Goal: Answer question/provide support

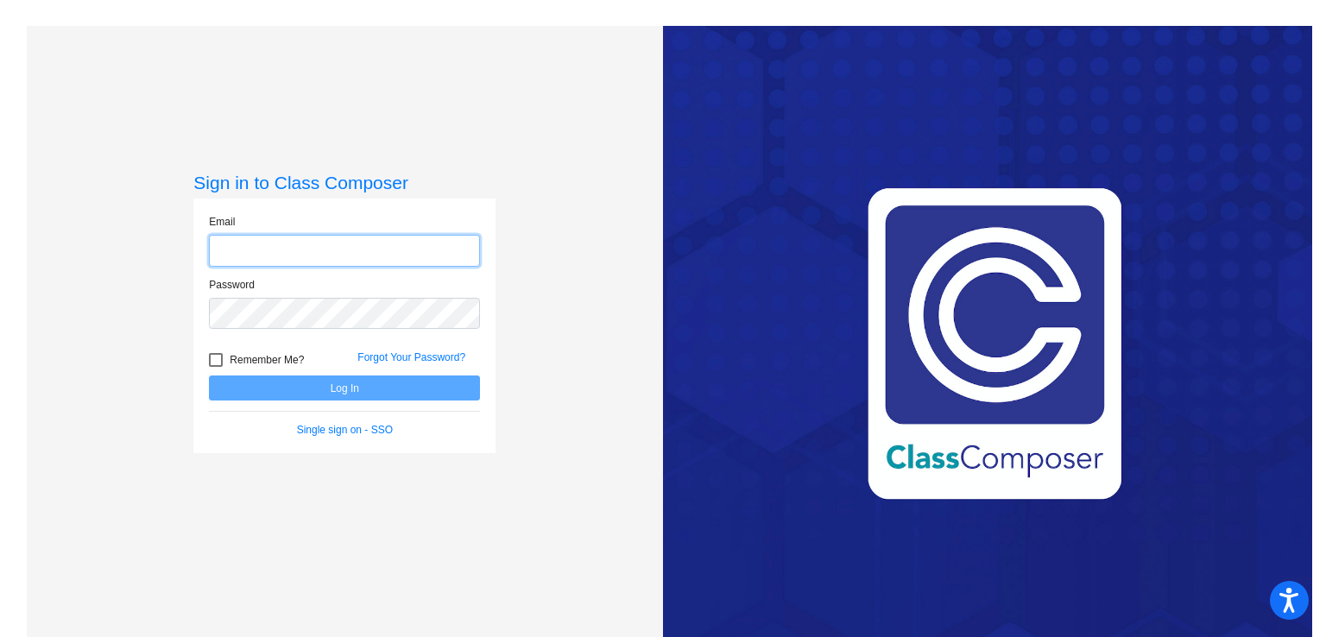
type input "[EMAIL_ADDRESS][DOMAIN_NAME]"
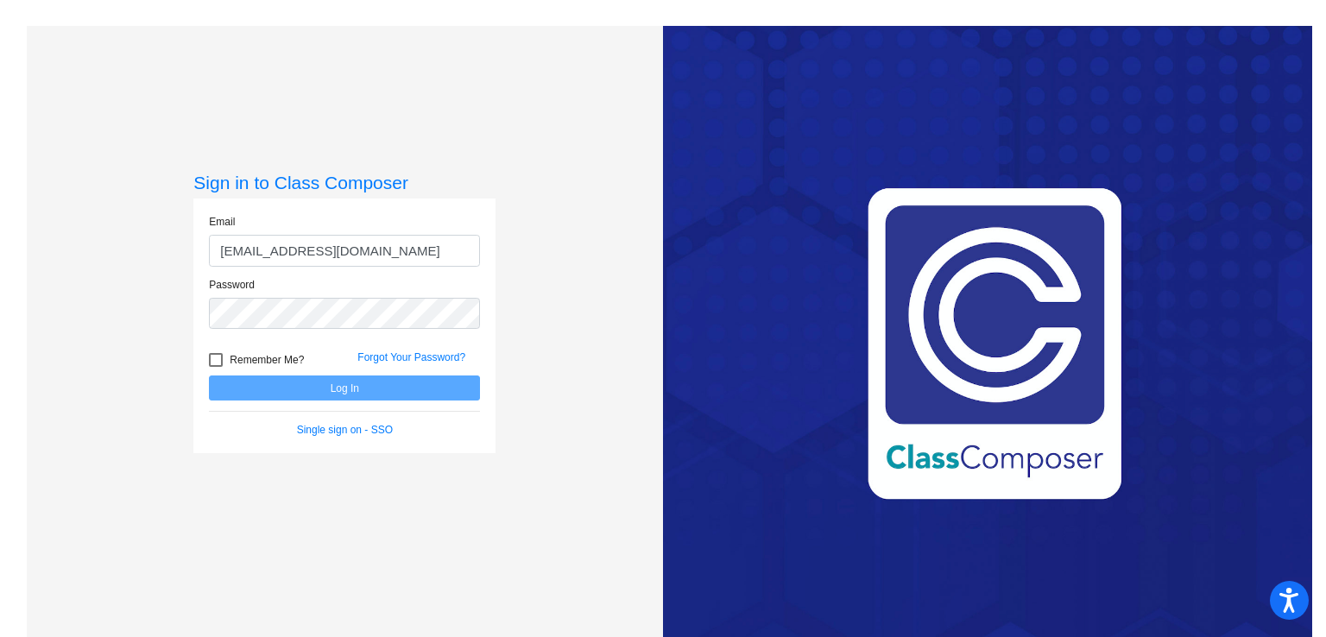
click at [217, 363] on div at bounding box center [216, 360] width 14 height 14
click at [216, 367] on input "Remember Me?" at bounding box center [215, 367] width 1 height 1
checkbox input "true"
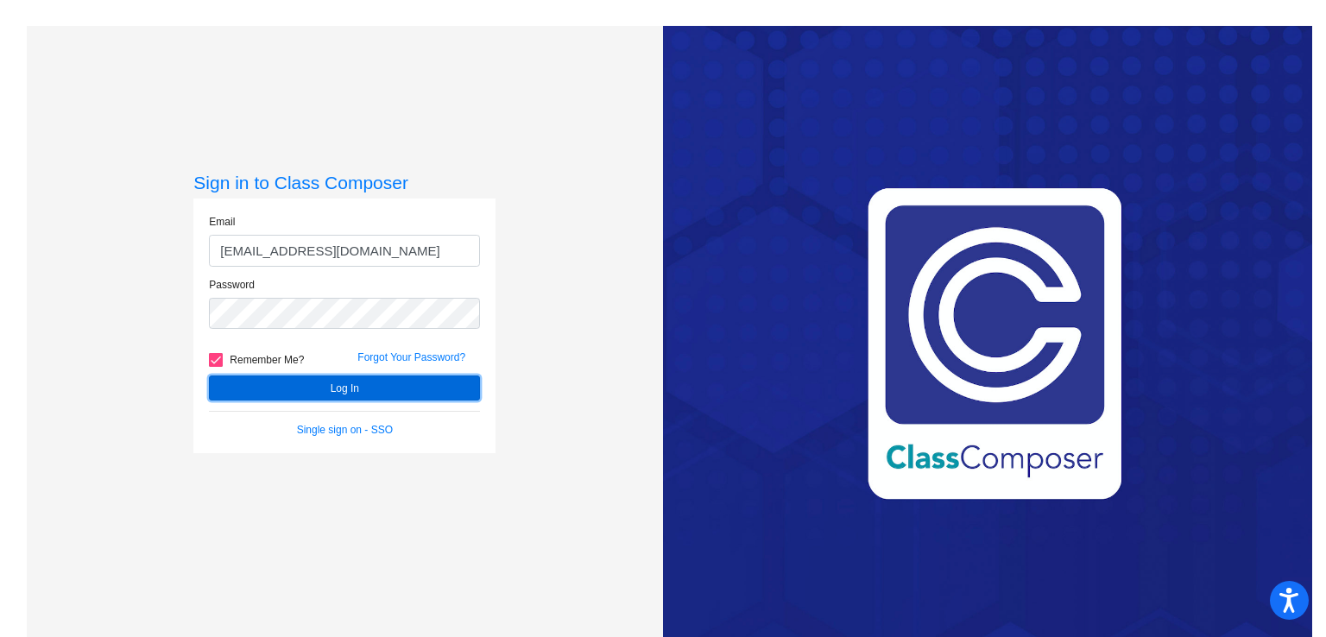
click at [262, 397] on button "Log In" at bounding box center [344, 388] width 271 height 25
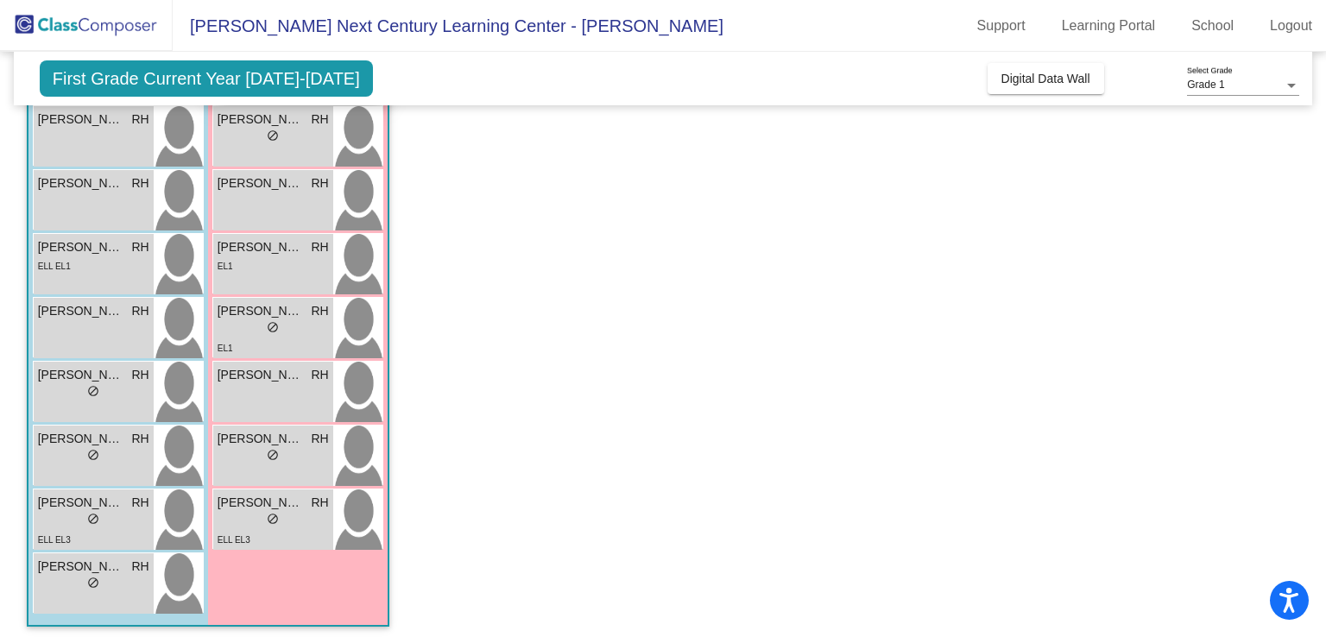
scroll to position [369, 0]
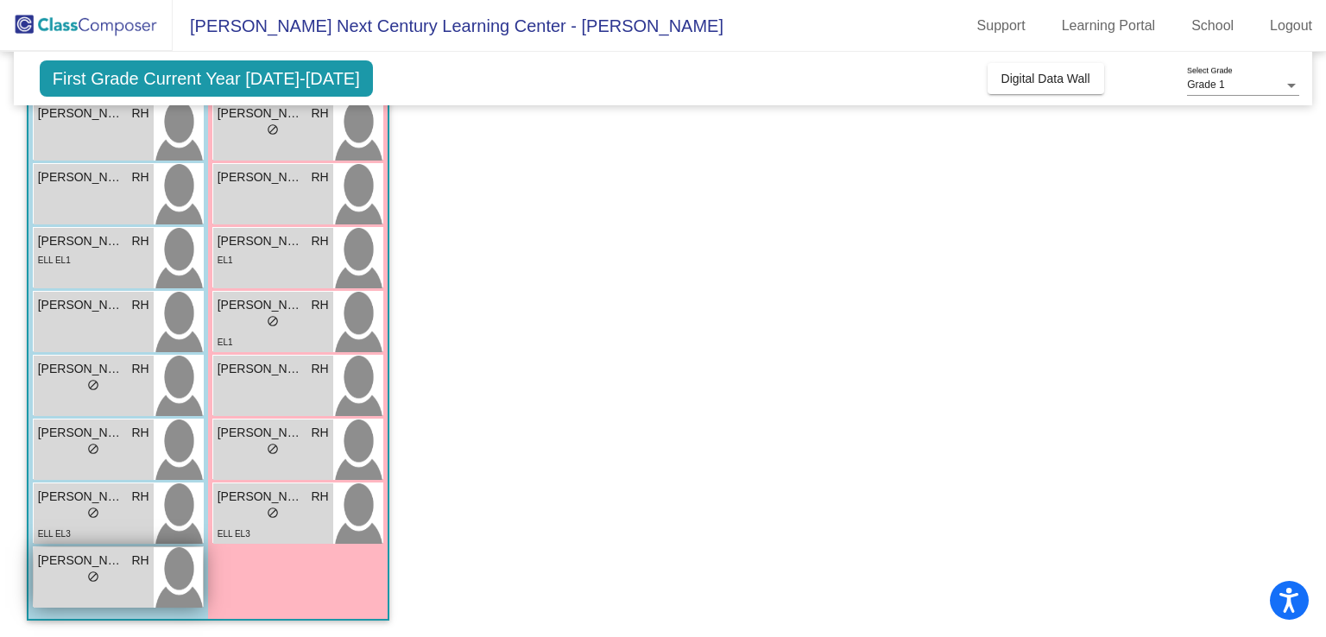
click at [90, 578] on span "do_not_disturb_alt" at bounding box center [93, 577] width 12 height 12
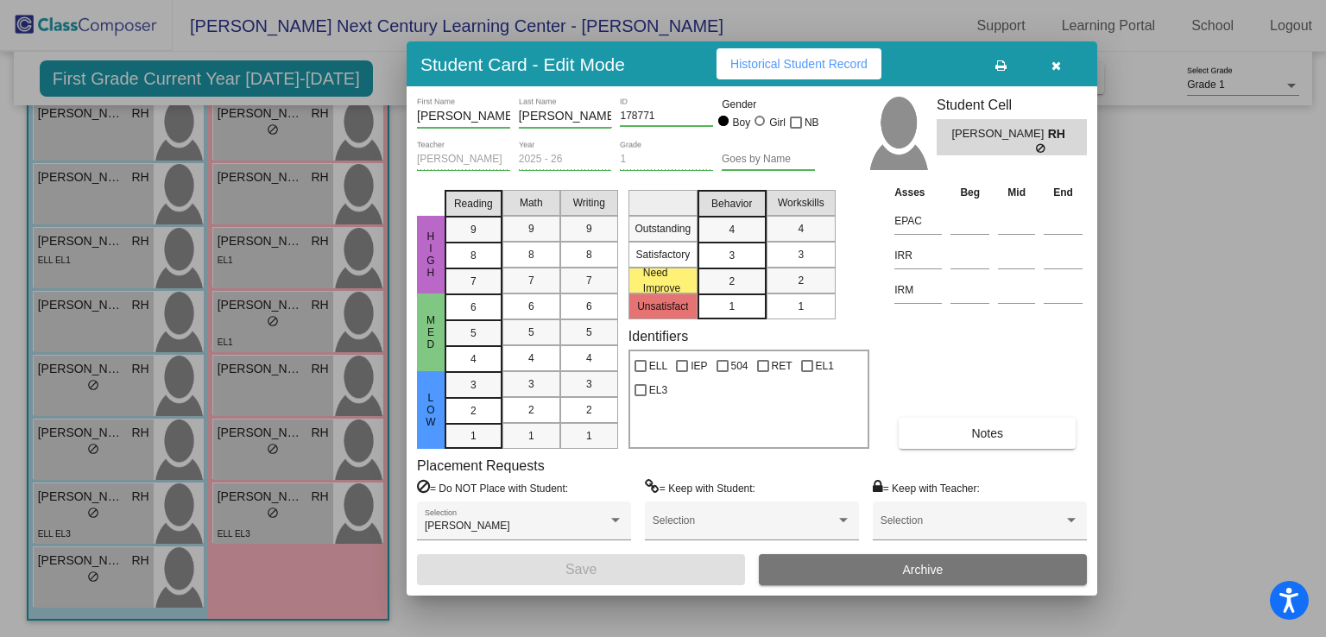
click at [1053, 63] on icon "button" at bounding box center [1056, 66] width 9 height 12
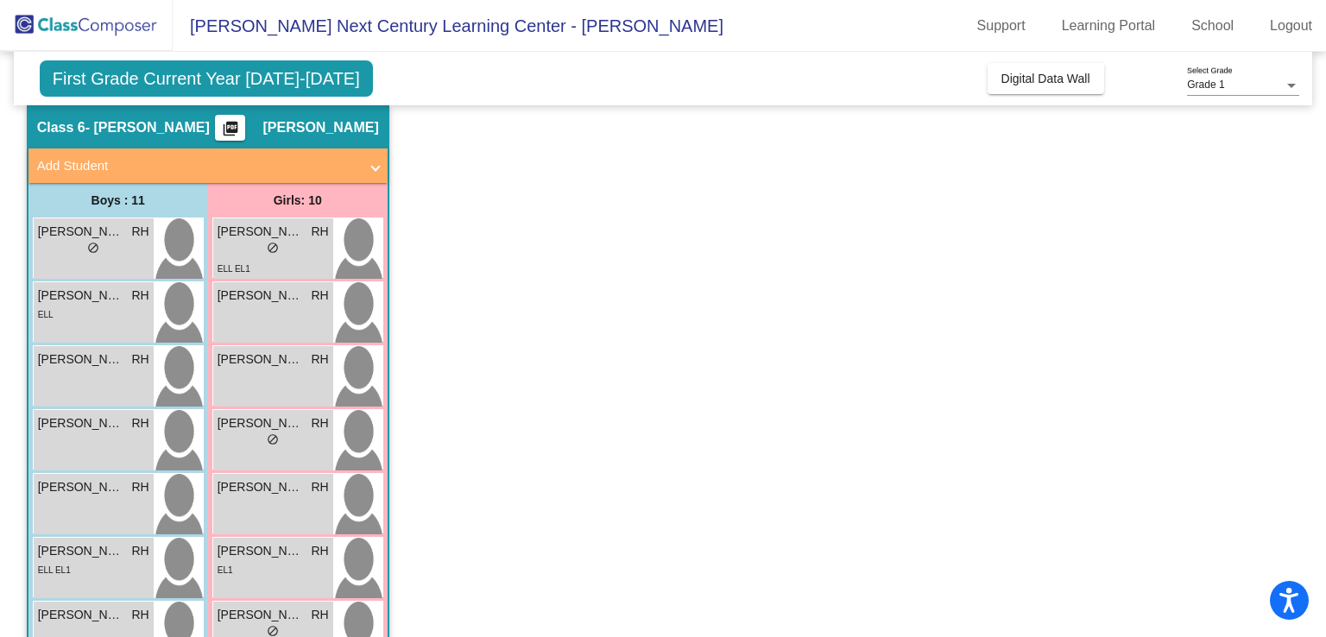
scroll to position [0, 0]
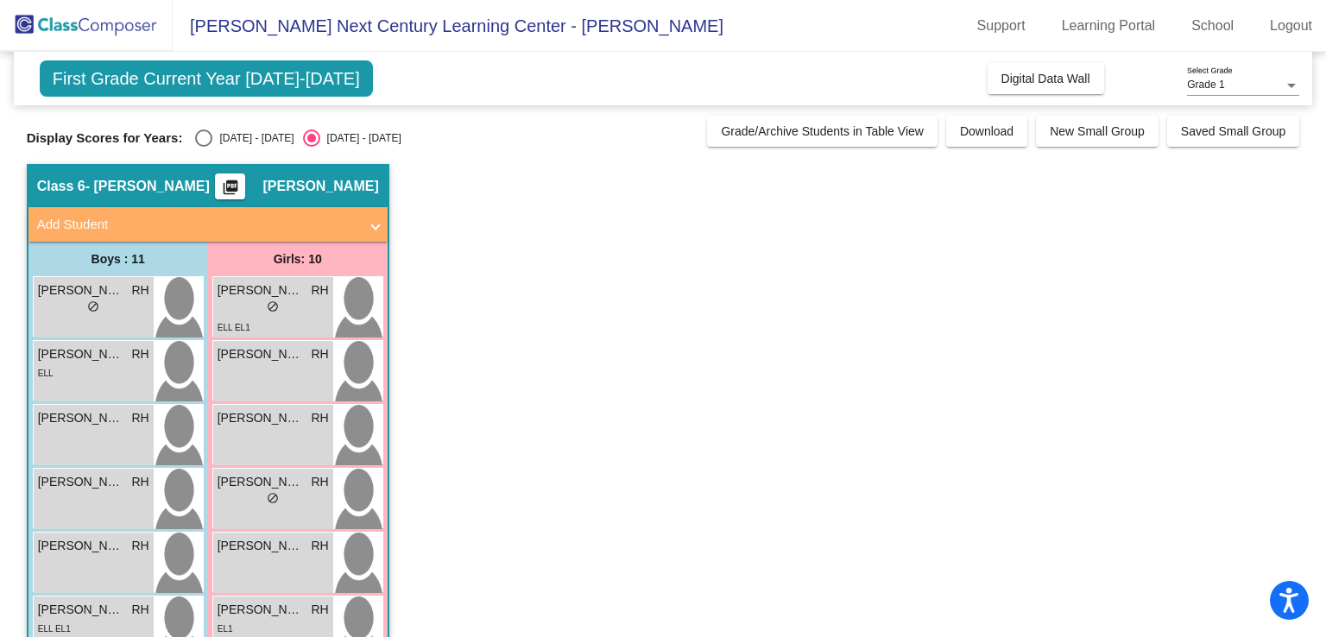
click at [207, 139] on div "Select an option" at bounding box center [203, 138] width 17 height 17
click at [204, 147] on input "[DATE] - [DATE]" at bounding box center [203, 147] width 1 height 1
radio input "true"
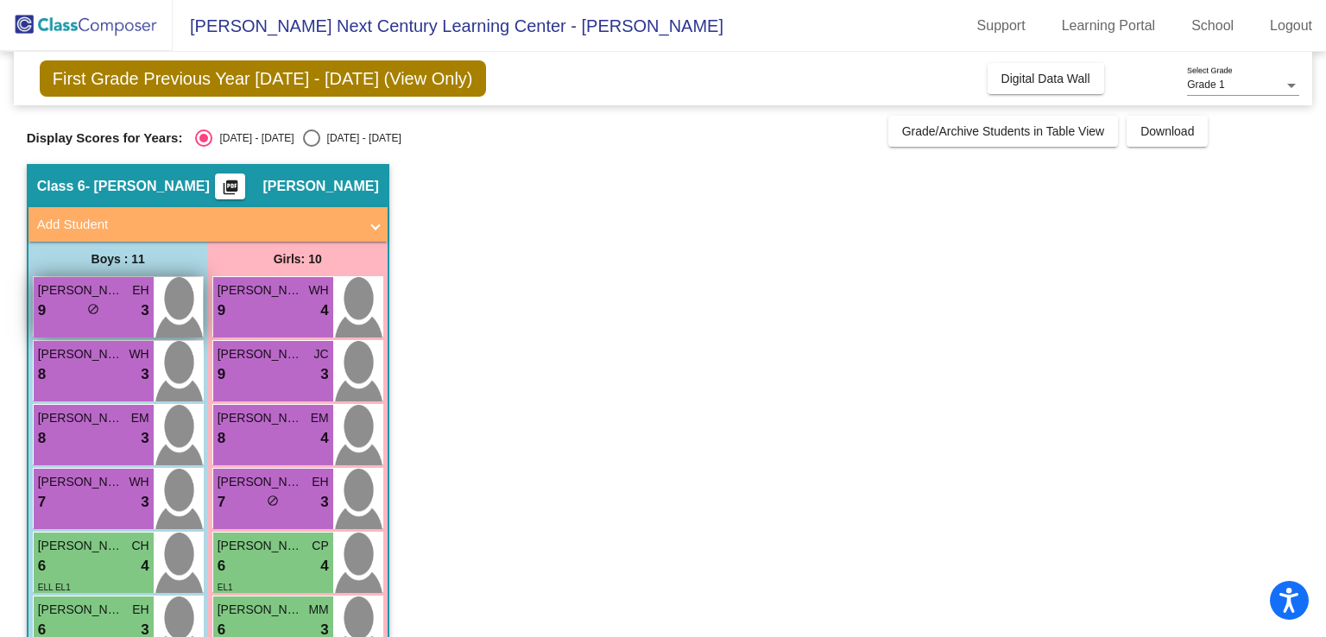
click at [85, 309] on div "9 lock do_not_disturb_alt 3" at bounding box center [93, 311] width 111 height 22
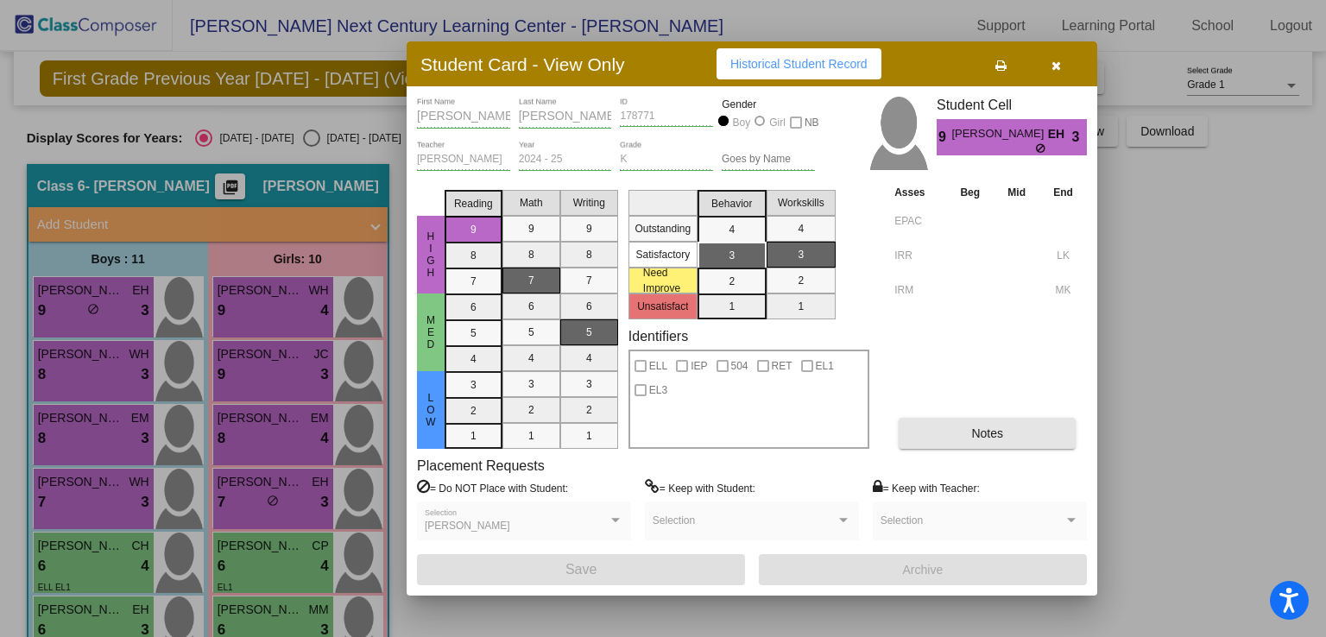
click at [936, 446] on button "Notes" at bounding box center [987, 433] width 177 height 31
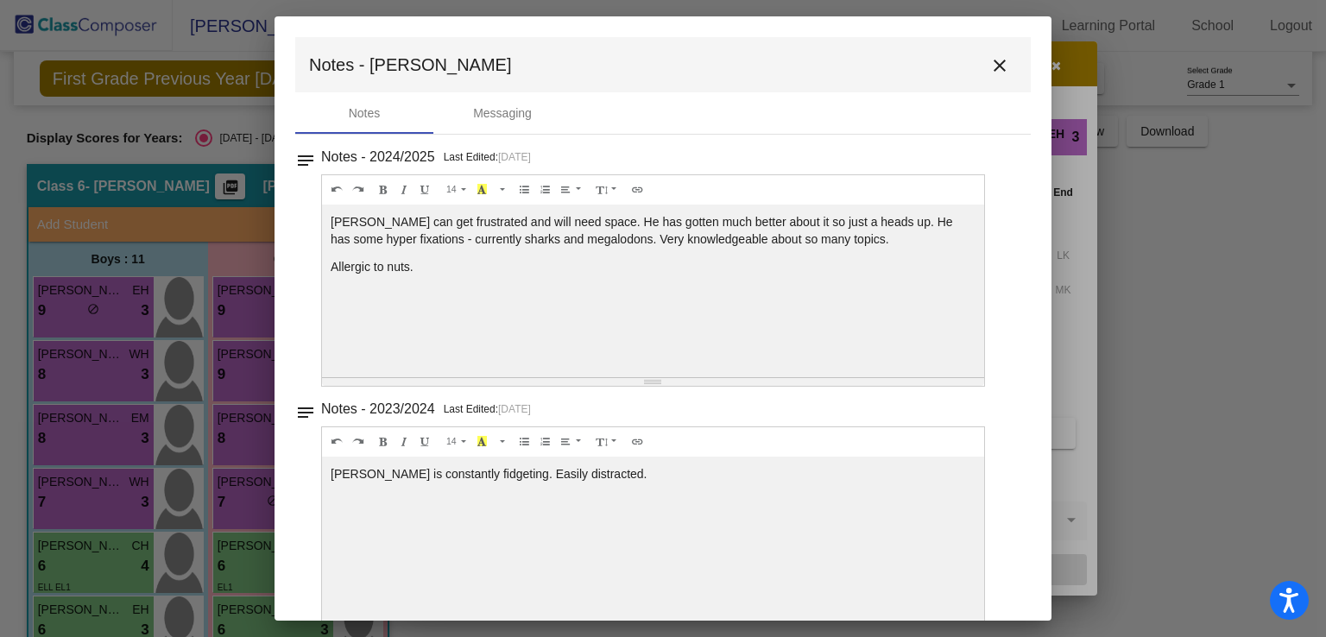
click at [991, 71] on mat-icon "close" at bounding box center [999, 65] width 21 height 21
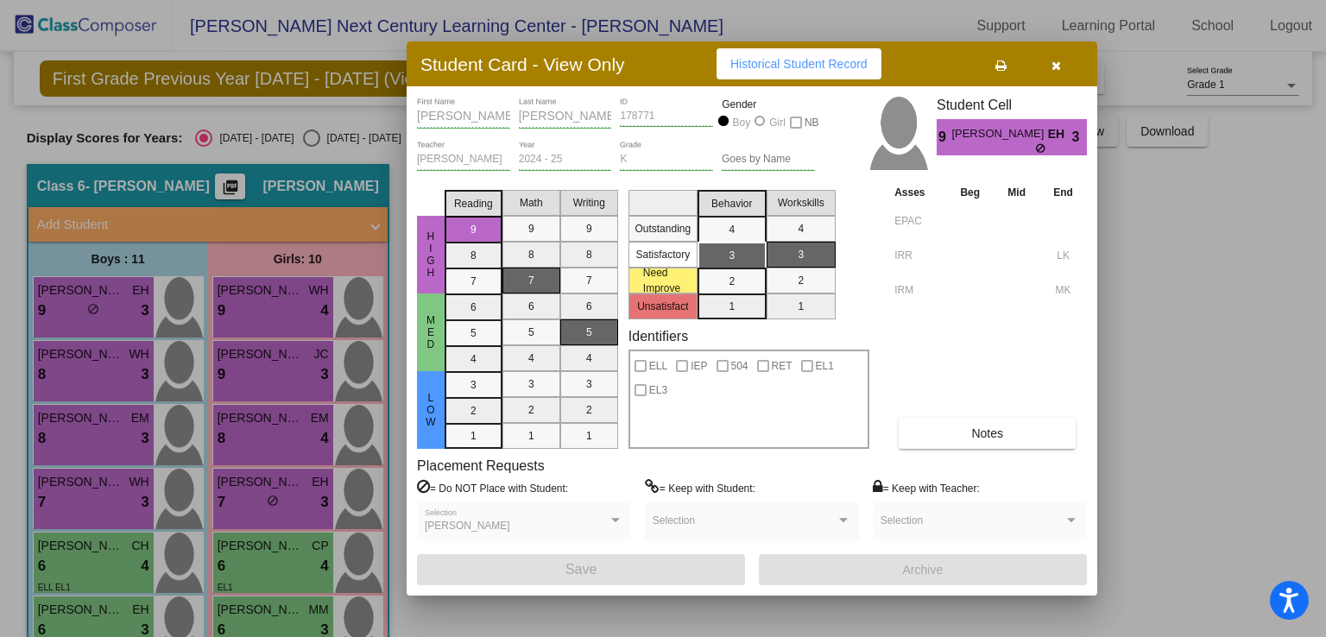
click at [1052, 66] on icon "button" at bounding box center [1056, 66] width 9 height 12
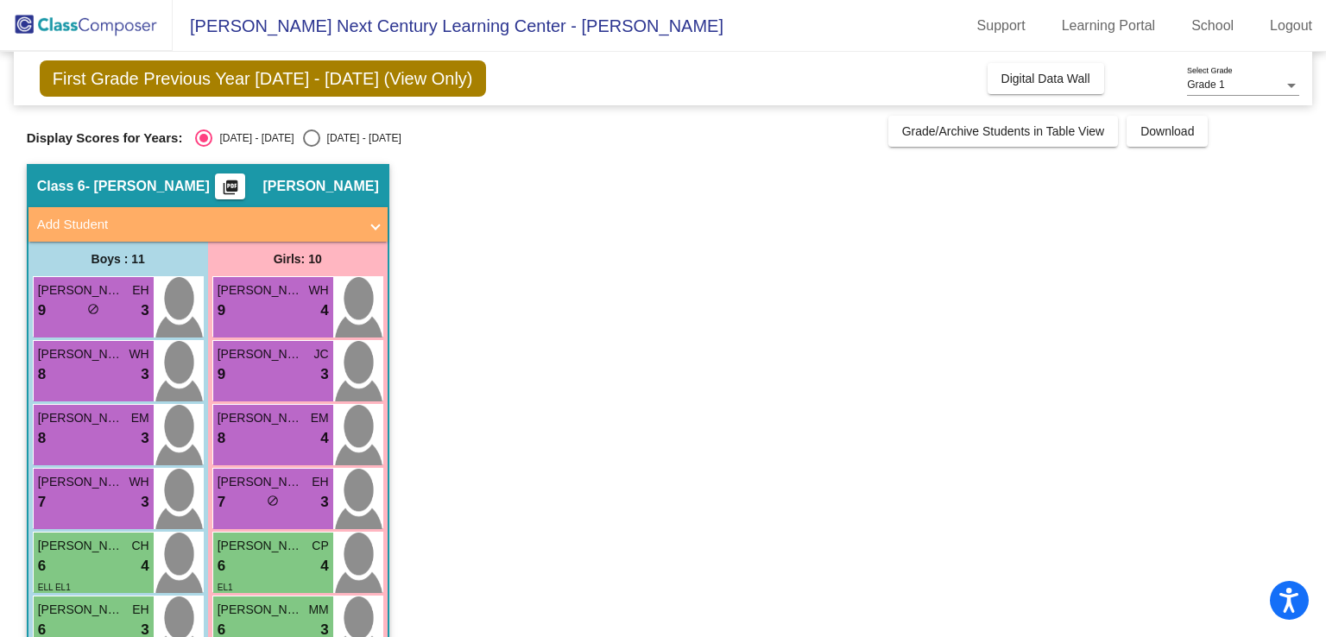
click at [577, 271] on app-classroom "Class 6 - [PERSON_NAME] picture_as_pdf [PERSON_NAME] Add Student First Name Las…" at bounding box center [664, 585] width 1274 height 843
